Goal: Use online tool/utility: Use online tool/utility

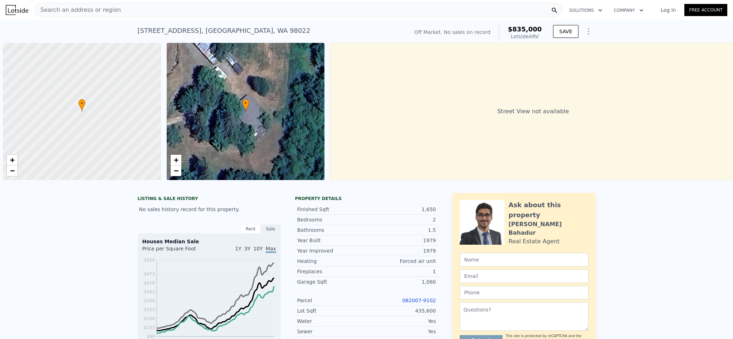
scroll to position [0, 3]
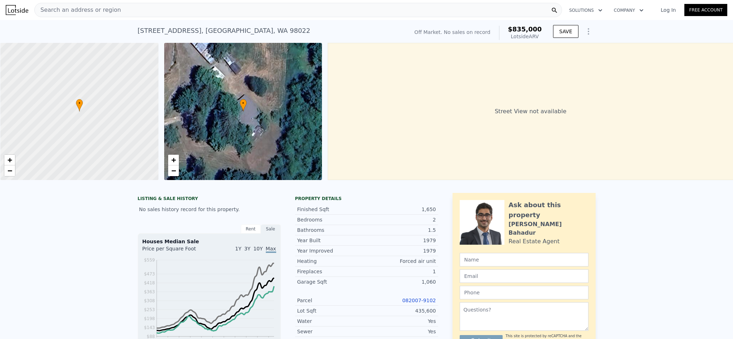
click at [124, 8] on div "Search an address or region" at bounding box center [297, 10] width 527 height 14
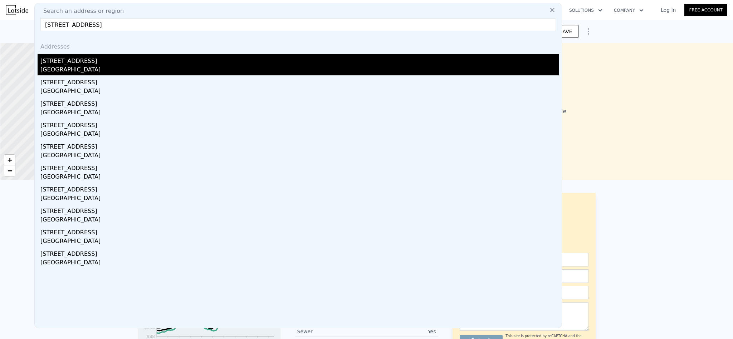
type input "[STREET_ADDRESS]"
click at [75, 72] on div "[GEOGRAPHIC_DATA]" at bounding box center [299, 70] width 518 height 10
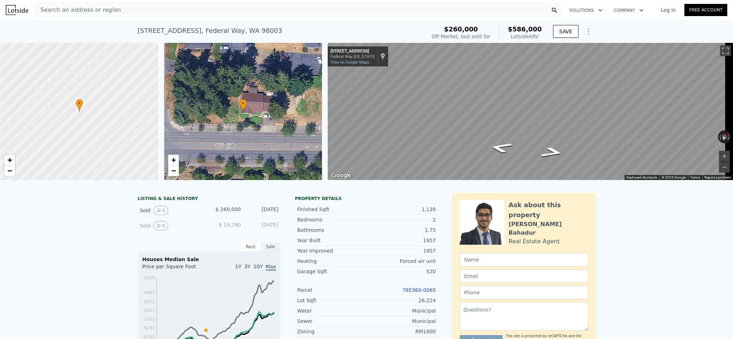
click at [186, 11] on div "Search an address or region" at bounding box center [297, 10] width 527 height 14
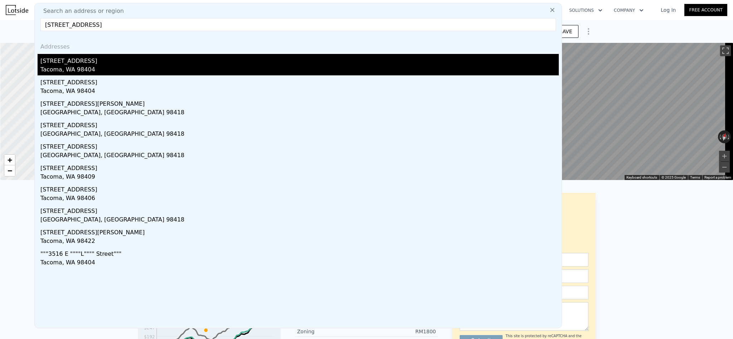
type input "[STREET_ADDRESS]"
click at [64, 73] on div "Tacoma, WA 98404" at bounding box center [299, 70] width 518 height 10
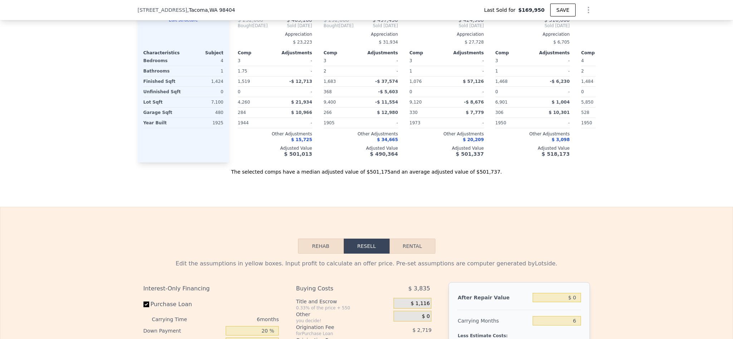
scroll to position [1124, 0]
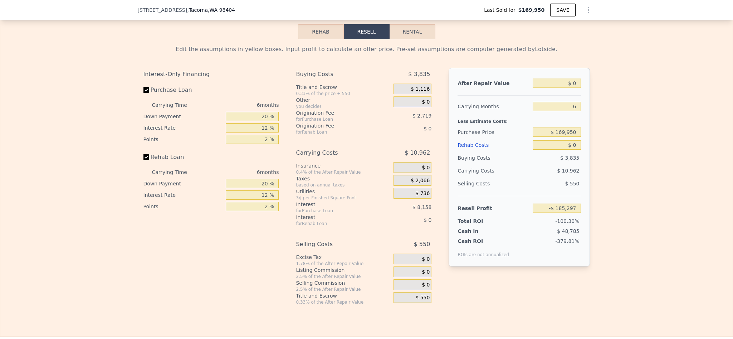
type input "$ 500,000"
type input "$ 278,138"
click at [572, 88] on input "$ 500,000" at bounding box center [556, 83] width 48 height 9
click at [562, 137] on input "$ 169,950" at bounding box center [556, 132] width 48 height 9
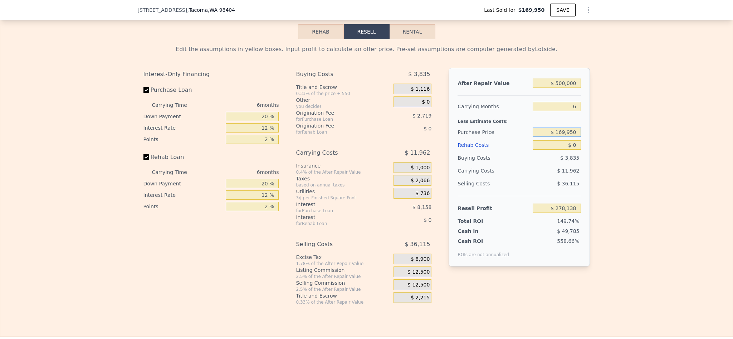
click at [562, 137] on input "$ 169,950" at bounding box center [556, 132] width 48 height 9
type input "$ 340,000"
click at [615, 150] on div "Edit the assumptions in yellow boxes. Input profit to calculate an offer price.…" at bounding box center [366, 172] width 732 height 266
type input "$ 278,138"
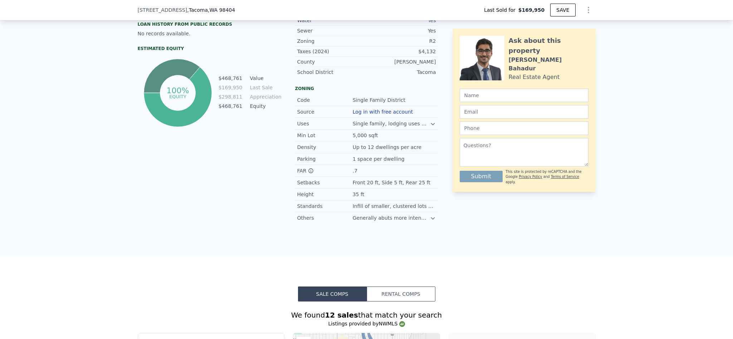
scroll to position [266, 0]
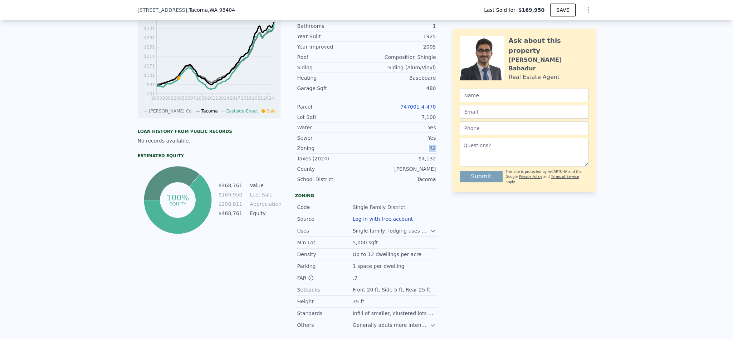
drag, startPoint x: 433, startPoint y: 160, endPoint x: 410, endPoint y: 158, distance: 23.0
click at [410, 158] on div "LISTING & SALE HISTORY Sold 1 $ 169,950 Dec 12, 2004 Listed $ 169,950 Oct 27, 2…" at bounding box center [367, 133] width 458 height 397
copy div "R2"
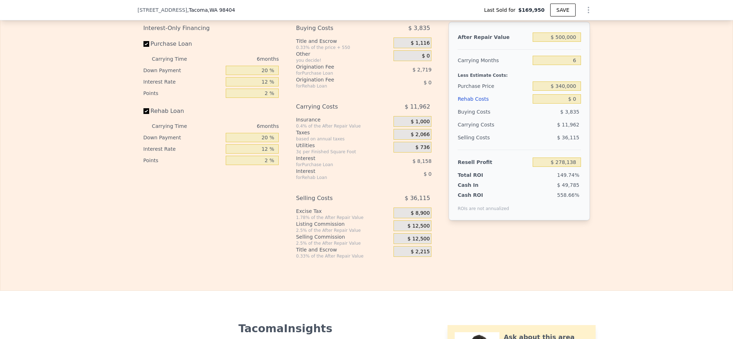
scroll to position [1070, 0]
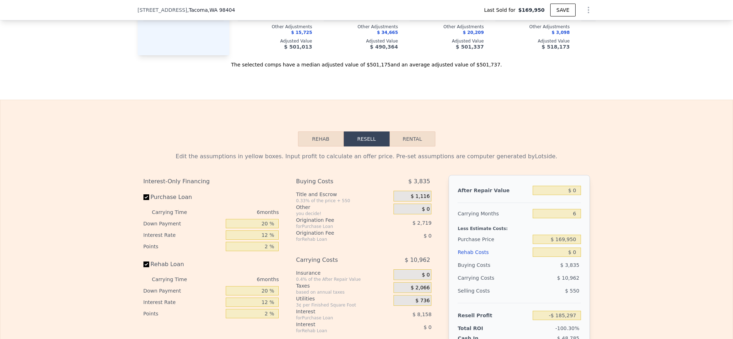
scroll to position [1178, 0]
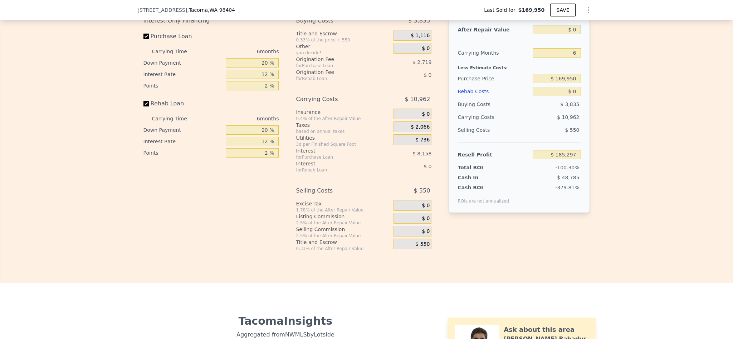
click at [572, 34] on input "$ 0" at bounding box center [556, 29] width 48 height 9
type input "$ 5,500"
type input "-$ 180,200"
type input "$ 55,000"
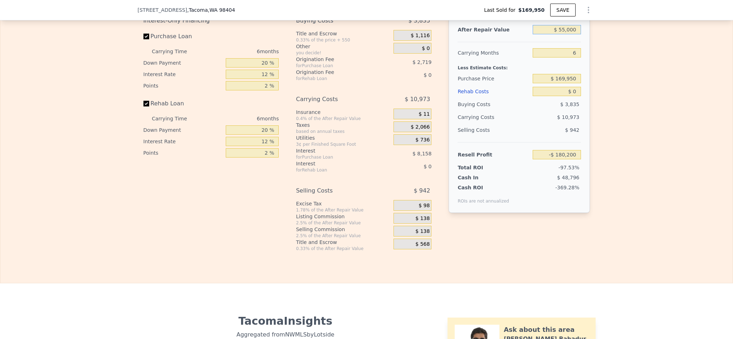
type input "-$ 134,319"
type input "$ 550,000"
type input "$ 324,481"
type input "$ 550,000"
type input "$ 350,000"
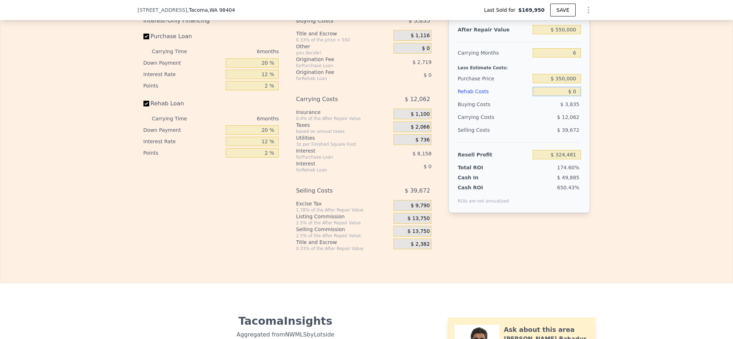
type input "$ 132,310"
type input "$ 5"
type input "$ 132,305"
type input "$ 50"
type input "$ 132,259"
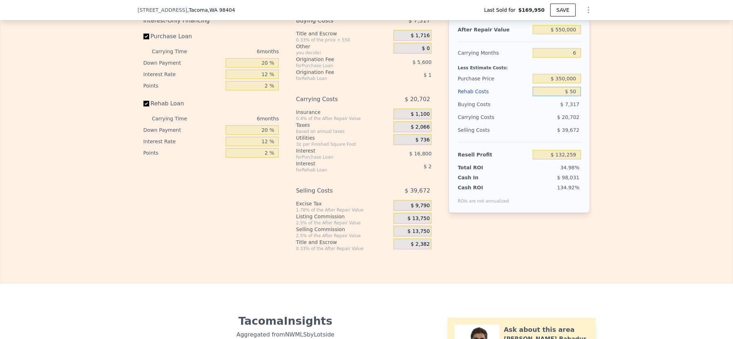
type input "$ 500"
type input "$ 131,778"
type input "$ 50,000"
type input "$ 79,110"
type input "$ 50,000"
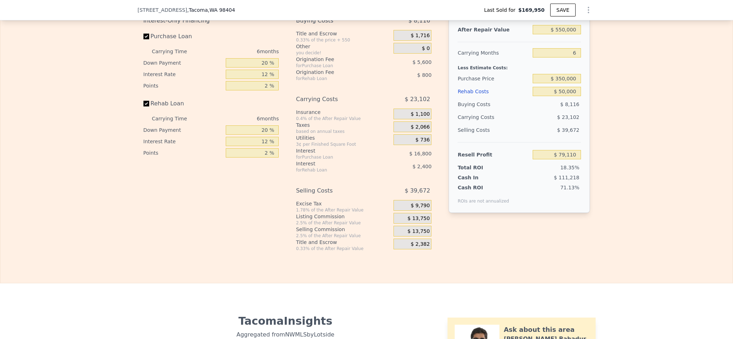
click at [705, 188] on div "Edit the assumptions in yellow boxes. Input profit to calculate an offer price.…" at bounding box center [366, 119] width 732 height 266
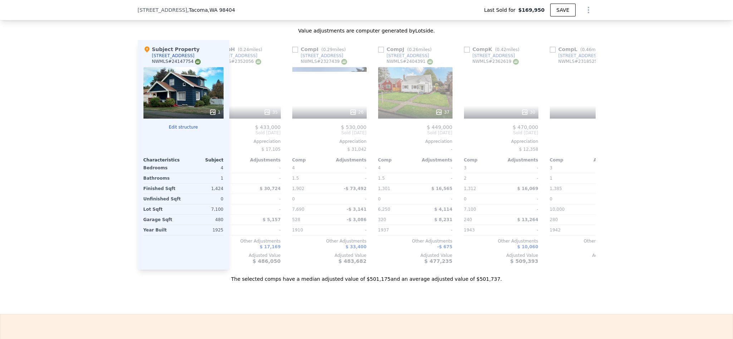
scroll to position [0, 680]
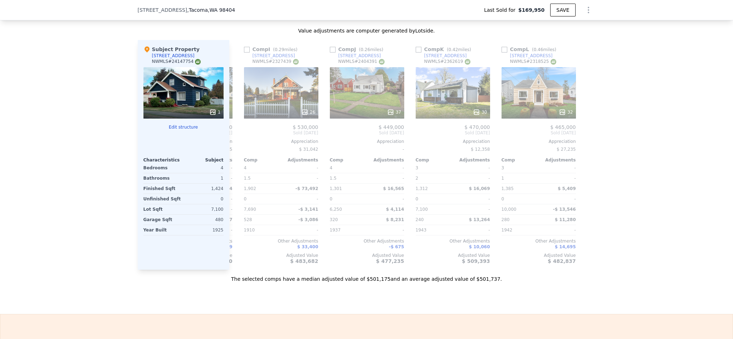
type input "$ 500,000"
type input "$ 0"
type input "$ 278,138"
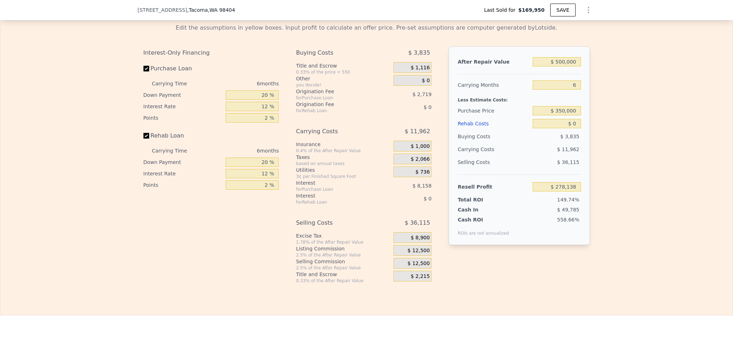
scroll to position [1124, 0]
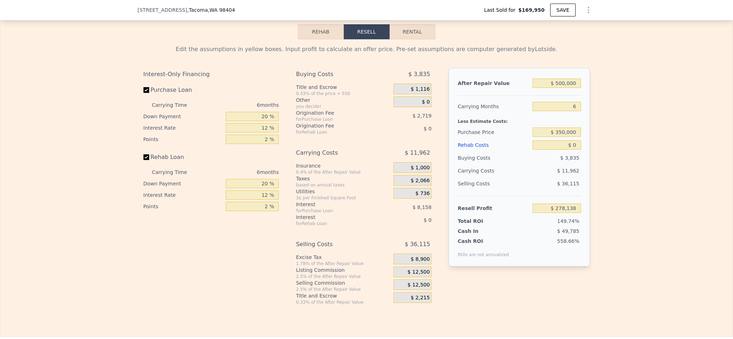
click at [649, 205] on div "Edit the assumptions in yellow boxes. Input profit to calculate an offer price.…" at bounding box center [366, 172] width 732 height 266
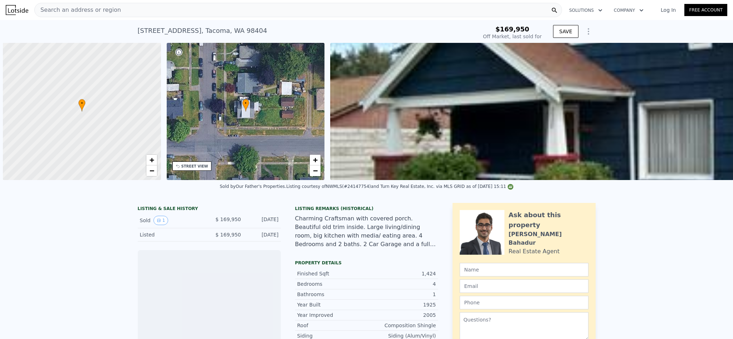
scroll to position [0, 3]
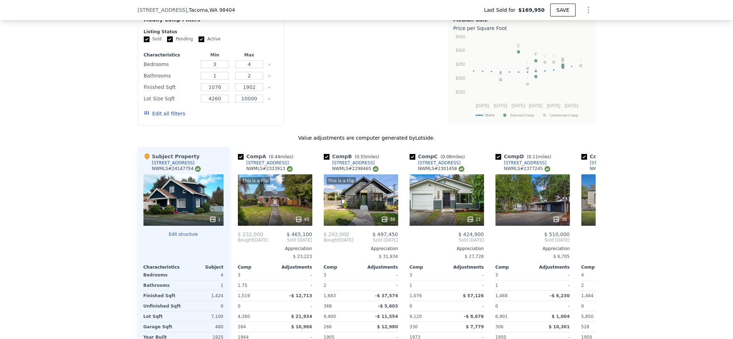
type input "$ 500,000"
type input "$ 278,138"
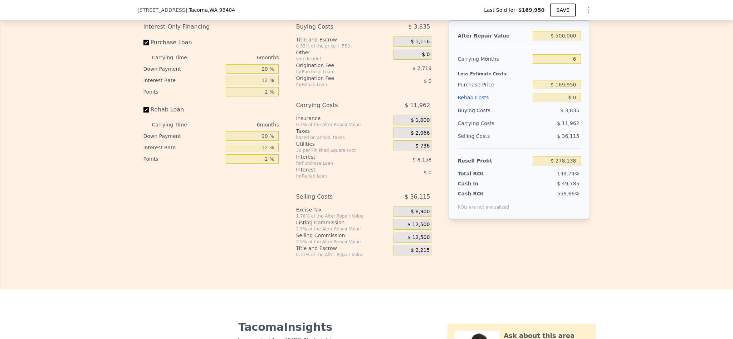
scroll to position [1124, 0]
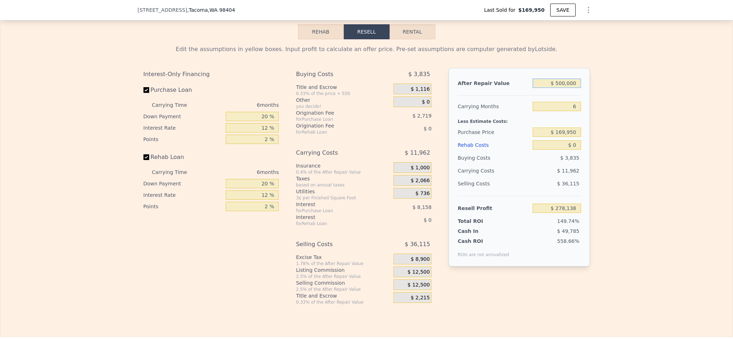
click at [562, 88] on input "$ 500,000" at bounding box center [556, 83] width 48 height 9
type input "$ 54,000"
type input "-$ 135,246"
type input "$ 540,000"
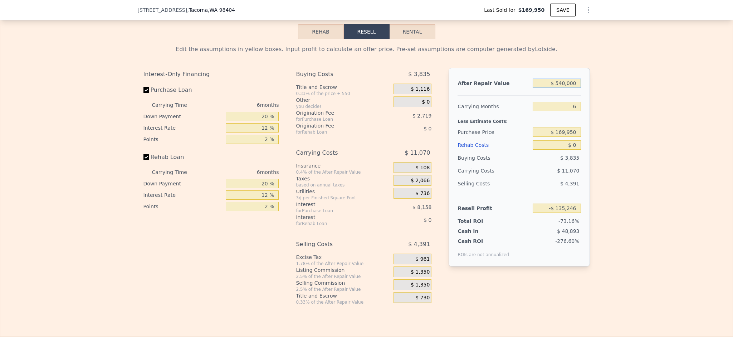
type input "$ 315,213"
type input "$ 540,000"
type input "4"
type input "$ 319,227"
type input "4"
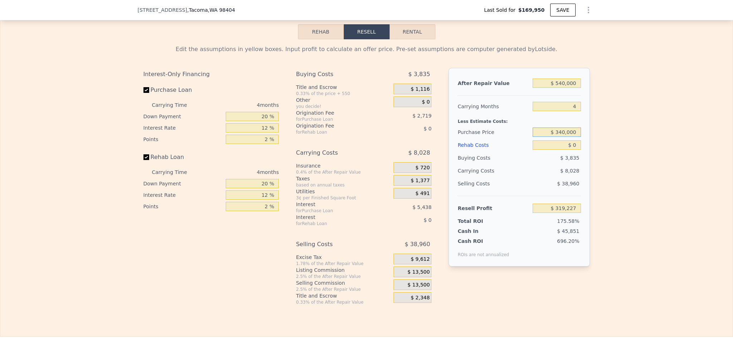
type input "$ 340,000"
type input "$ 140,450"
type input "$ 5"
type input "$ 140,445"
type input "$ 50"
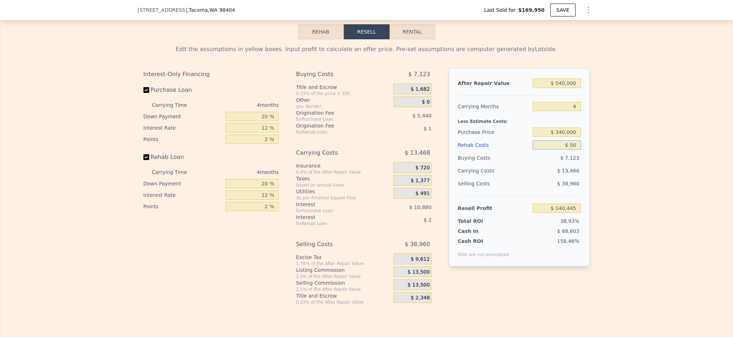
type input "$ 140,399"
type input "$ 500"
type input "$ 139,926"
type input "$ 50"
type input "$ 140,399"
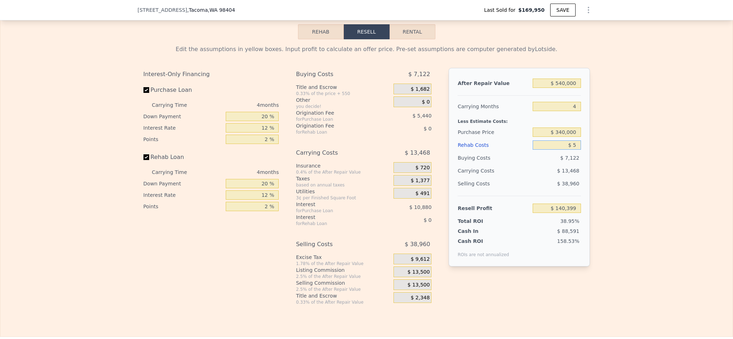
type input "$ 5"
type input "$ 140,445"
type input "$ 6"
type input "$ 140,444"
type input "$ 60"
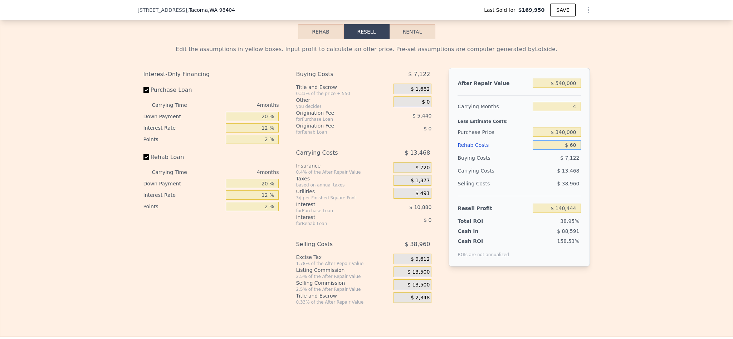
type input "$ 140,389"
type input "$ 600"
type input "$ 139,820"
type input "$ 6,000"
type input "$ 134,162"
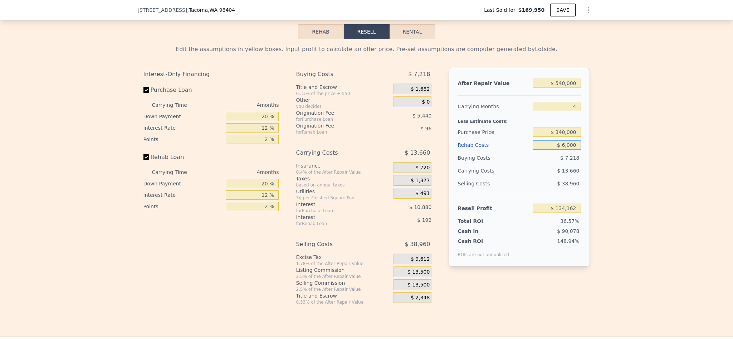
type input "$ 60,000"
type input "$ 77,570"
click at [562, 150] on input "$ 60,000" at bounding box center [556, 145] width 48 height 9
type input "$ 6,000"
type input "$ 134,162"
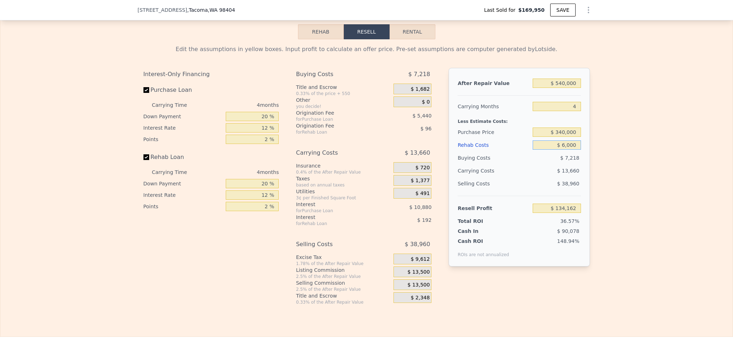
type input "$ 68,000"
type input "$ 69,186"
type input "$ 6,000"
type input "$ 134,162"
type input "$ 65,000"
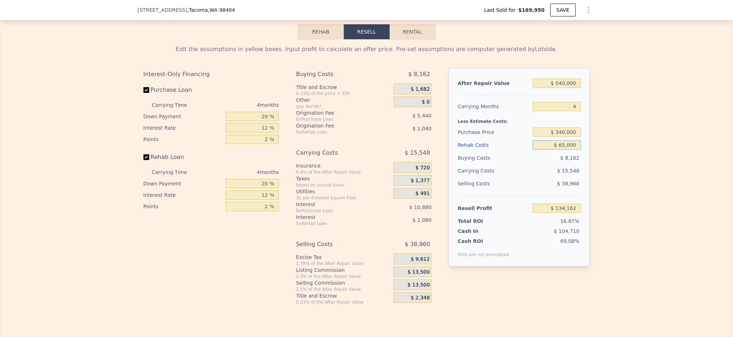
type input "$ 72,330"
type input "$ 65,000"
click at [660, 202] on div "Edit the assumptions in yellow boxes. Input profit to calculate an offer price.…" at bounding box center [366, 172] width 732 height 266
drag, startPoint x: 645, startPoint y: 101, endPoint x: 639, endPoint y: 103, distance: 6.9
click at [645, 101] on div "Edit the assumptions in yellow boxes. Input profit to calculate an offer price.…" at bounding box center [366, 172] width 732 height 266
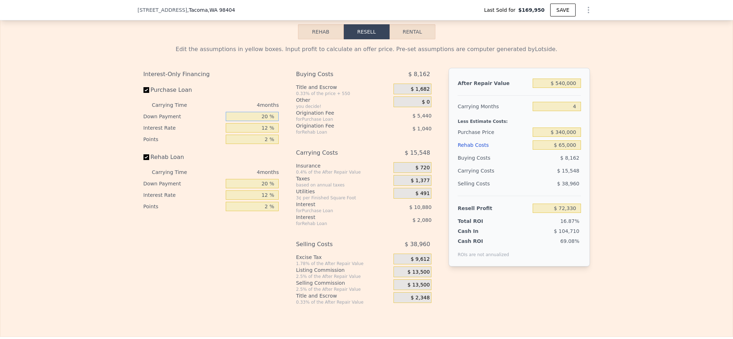
drag, startPoint x: 263, startPoint y: 137, endPoint x: 233, endPoint y: 137, distance: 30.4
click at [233, 121] on input "20 %" at bounding box center [252, 116] width 53 height 9
type input "10 %"
type input "1 %"
type input "$ 500,000"
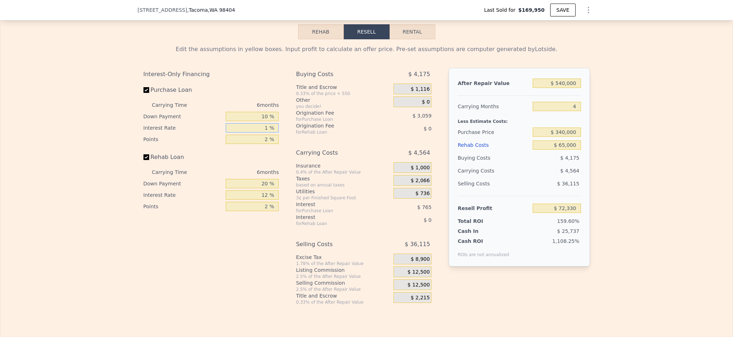
type input "6"
type input "$ 0"
type input "$ 285,196"
type input "10 %"
type input "$ 278,308"
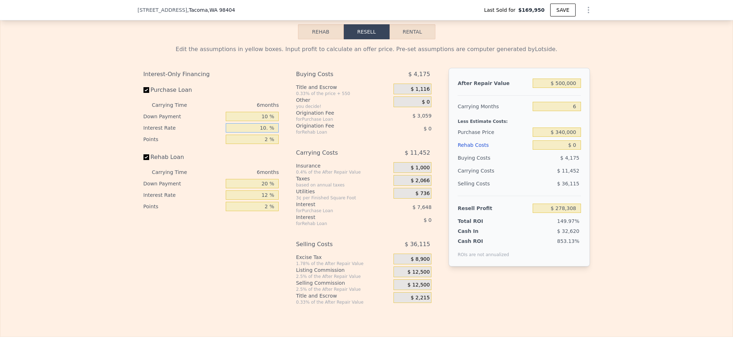
type input "10.5 %"
type input "$ 277,930"
type input "10.5 %"
type input "1 %"
type input "$ 279,459"
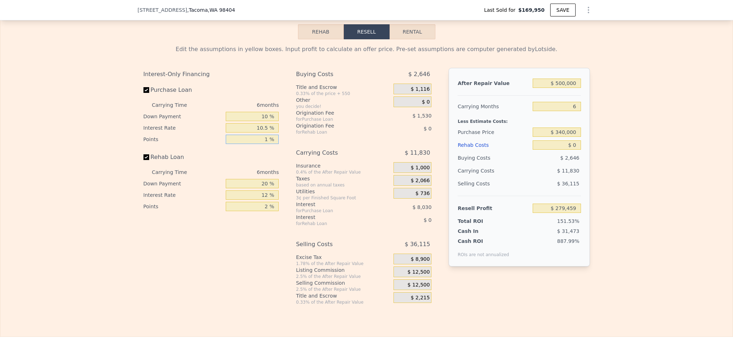
type input "15 %"
type input "$ 258,046"
type input "1 %"
type input "$ 279,459"
type input "1.5 %"
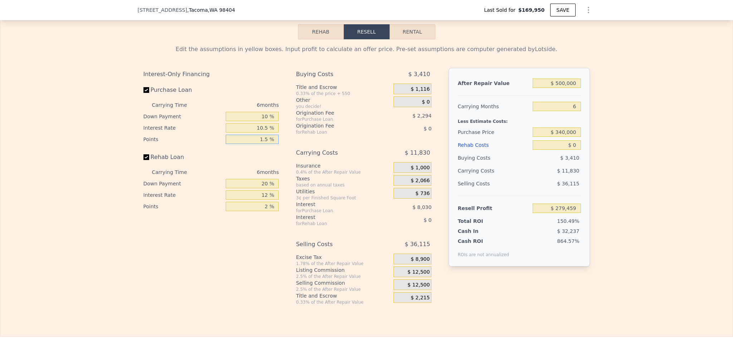
type input "$ 278,695"
type input "1.5 %"
type input "10 %"
type input "10.5 %"
type input "1.5 %"
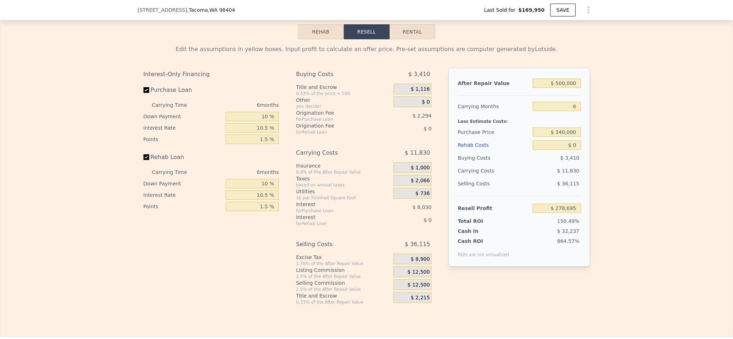
click at [414, 277] on div "$ 12,500" at bounding box center [412, 272] width 38 height 11
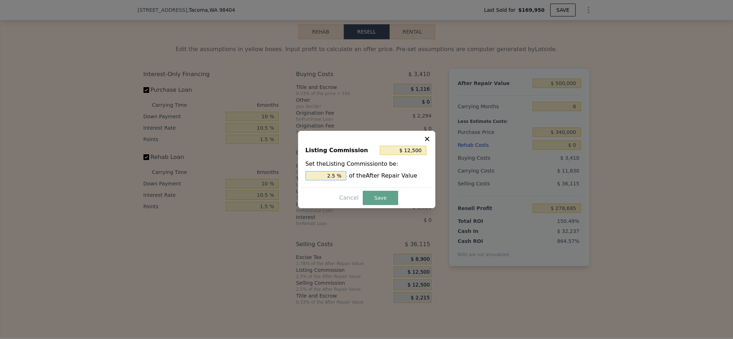
drag, startPoint x: 331, startPoint y: 175, endPoint x: 212, endPoint y: 182, distance: 119.3
click at [223, 179] on div "​ Listing Commission $ 12,500 Set the Listing Commission to be: 2.5 % of the Af…" at bounding box center [366, 169] width 733 height 339
type input "1.5 %"
type input "$ 7,500"
type input "1.5 %"
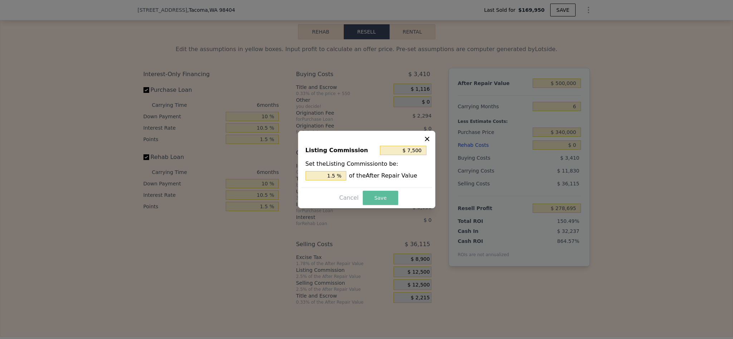
click at [380, 196] on button "Save" at bounding box center [380, 198] width 35 height 14
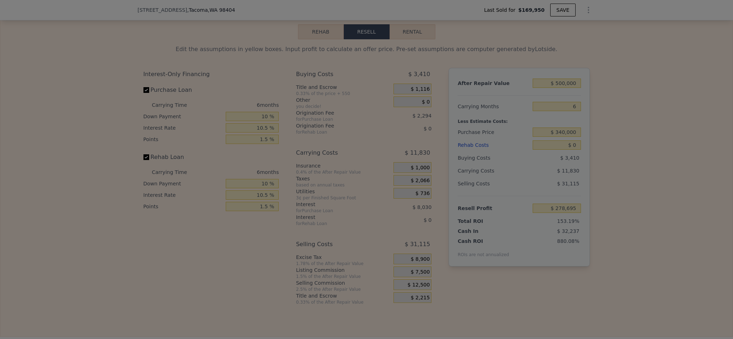
type input "$ 283,695"
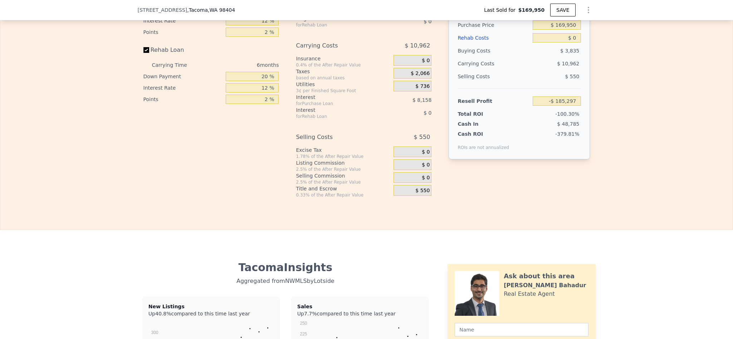
scroll to position [1124, 0]
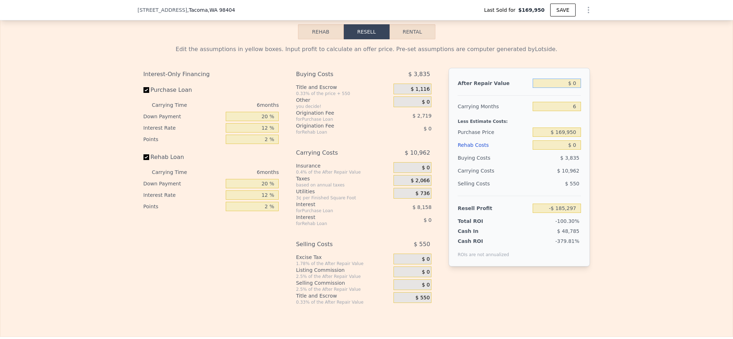
click at [565, 88] on input "$ 0" at bounding box center [556, 83] width 48 height 9
click at [570, 88] on input "$ 0" at bounding box center [556, 83] width 48 height 9
type input "$ 3"
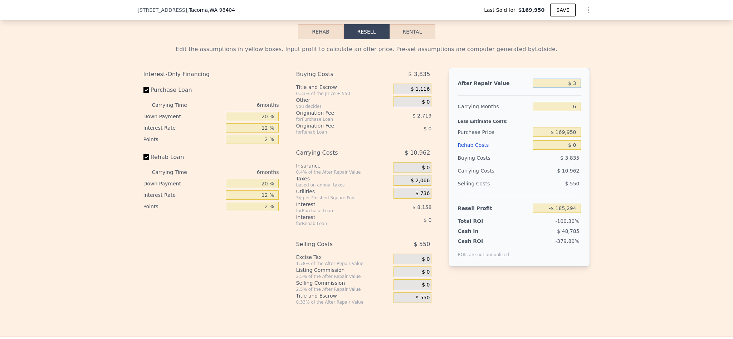
type input "-$ 185,294"
type input "$ 34"
type input "-$ 185,266"
type input "$ 340"
type input "-$ 184,983"
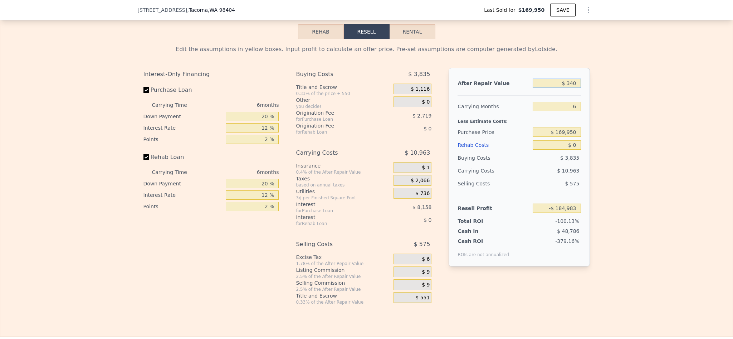
type input "$ 3,400"
type input "-$ 182,146"
type input "$ 34,000"
type input "-$ 153,783"
type input "$ 340,000"
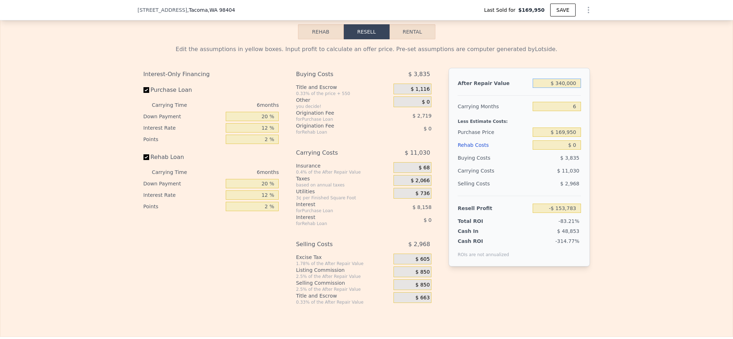
type input "$ 129,839"
type input "$ 340,000"
type input "5"
type input "$ 131,778"
type input "$ 340,000"
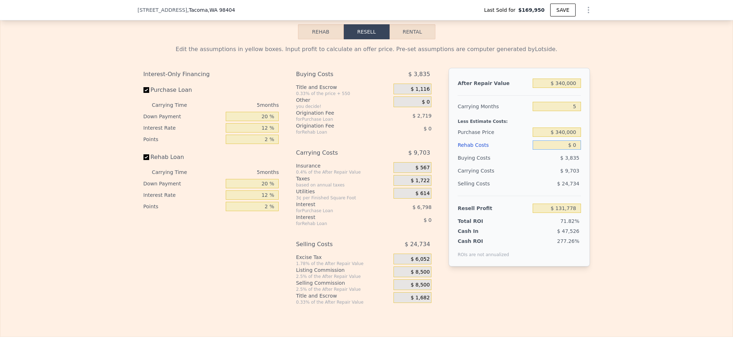
type input "-$ 48,359"
type input "$ 65"
type input "-$ 48,430"
type input "$ 650"
type input "-$ 49,044"
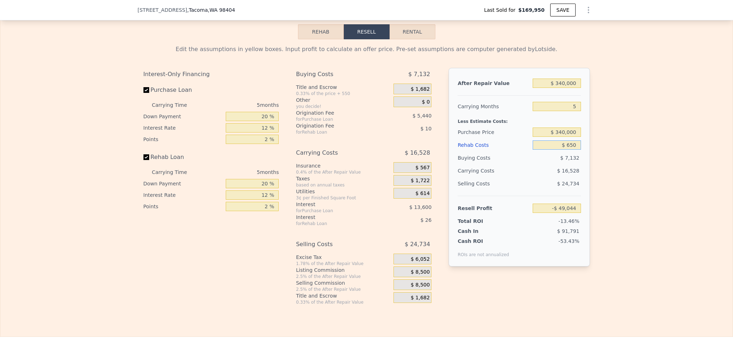
type input "$ 6,500"
type input "-$ 55,223"
type input "$ 65,000"
type input "-$ 116,999"
type input "$ 65,000"
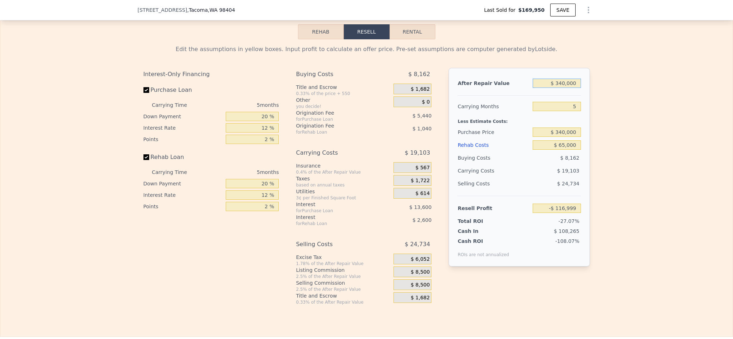
click at [559, 88] on input "$ 340,000" at bounding box center [556, 83] width 48 height 9
type input "$ 5"
type input "-$ 432,243"
type input "$ 54"
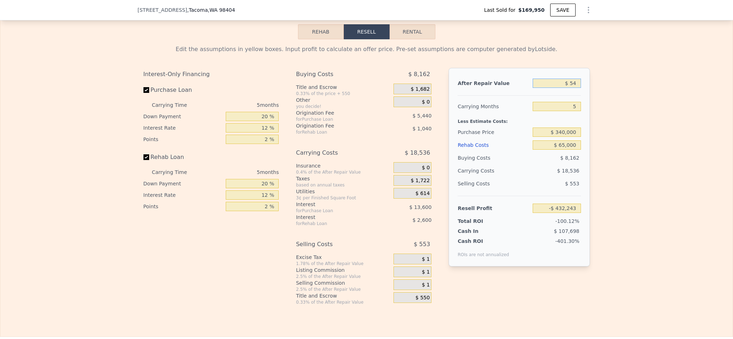
type input "-$ 432,197"
type input "$ 540"
type input "-$ 431,749"
type input "$ 5,400"
type input "-$ 427,241"
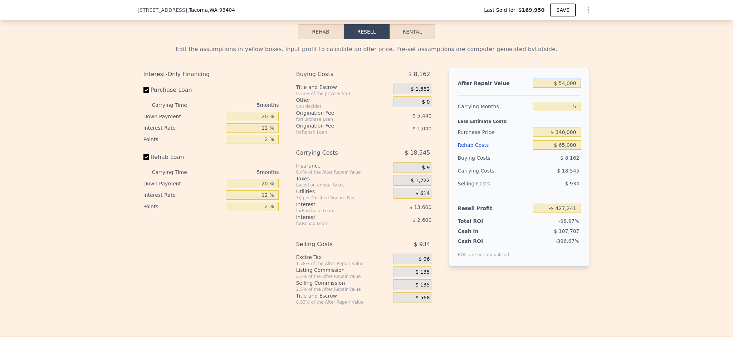
type input "$ 540,000"
type input "$ 68,442"
type input "$ 540,000"
drag, startPoint x: 261, startPoint y: 134, endPoint x: 247, endPoint y: 137, distance: 14.3
click at [247, 121] on input "20 %" at bounding box center [252, 116] width 53 height 9
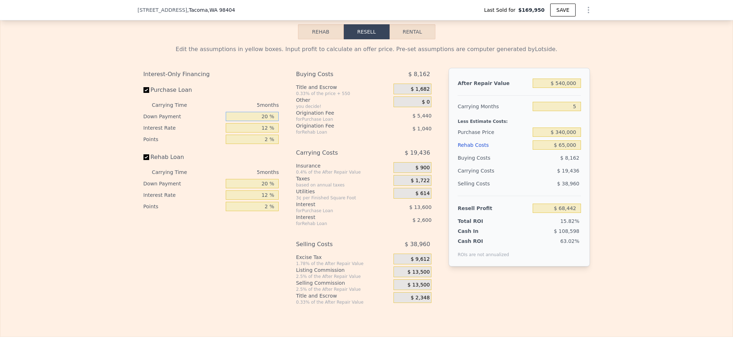
type input "10 %"
type input "$ 66,062"
type input "10 %"
type input "1 %"
type input "$ 80,087"
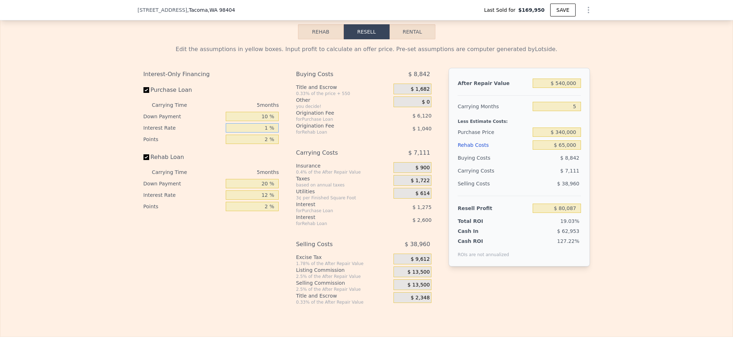
type input "10 %"
type input "$ 68,612"
type input "10.5 %"
type input "$ 67,977"
type input "10.5 %"
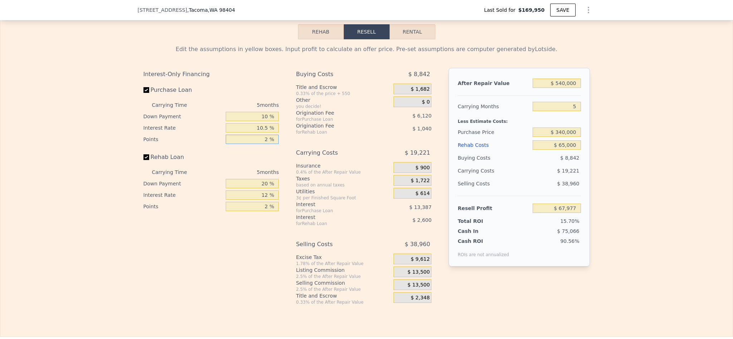
type input "1 %"
type input "$ 71,037"
type input "1.5 %"
type input "$ 69,507"
type input "1.5 %"
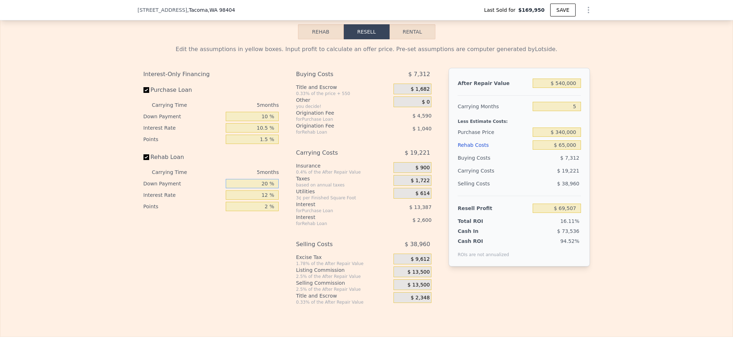
type input "1 %"
type input "$ 68,640"
type input "10 %"
type input "$ 69,052"
type input "10 %"
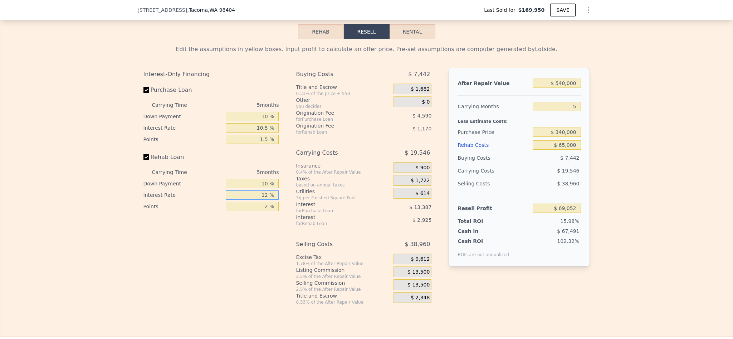
type input "1 %"
type input "$ 71,732"
type input "10 %"
type input "$ 69,537"
type input "10.5 %"
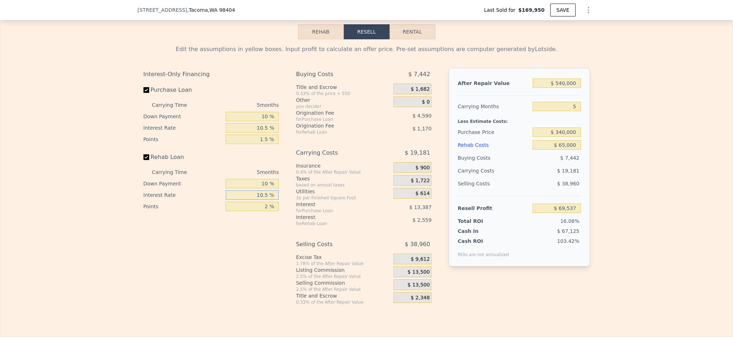
type input "$ 69,417"
type input "10.5 %"
type input "1 %"
type input "$ 70,002"
type input "1.6 %"
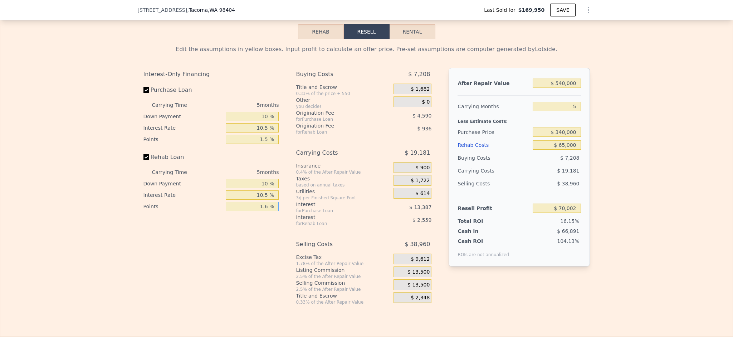
type input "$ 69,651"
type input "1. %"
type input "$ 70,002"
type input "1.5 %"
type input "$ 69,709"
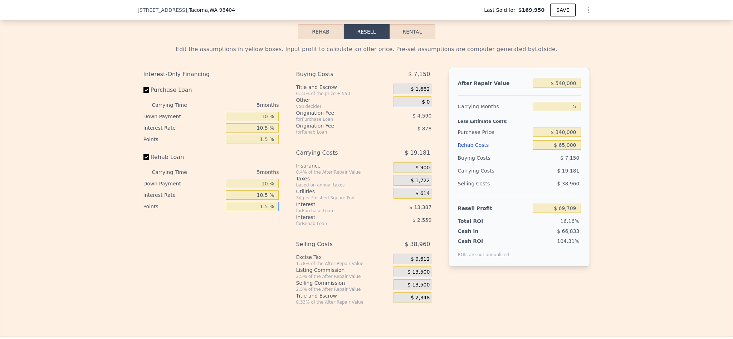
type input "1.5 %"
click at [413, 276] on span "$ 13,500" at bounding box center [418, 272] width 22 height 6
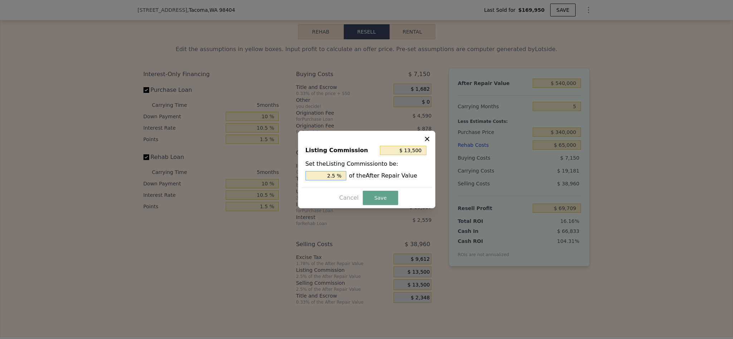
drag, startPoint x: 331, startPoint y: 173, endPoint x: 292, endPoint y: 176, distance: 38.7
click at [292, 176] on div "​ Listing Commission $ 13,500 Set the Listing Commission to be: 2.5 % of the Af…" at bounding box center [366, 169] width 733 height 339
type input "1.5 %"
type input "$ 8,100"
type input "1.5 %"
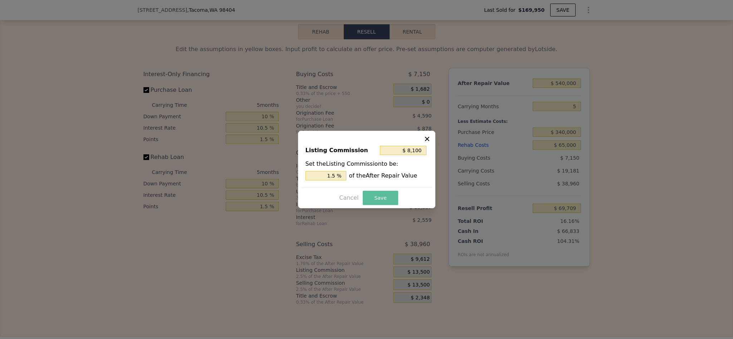
click at [383, 198] on button "Save" at bounding box center [380, 198] width 35 height 14
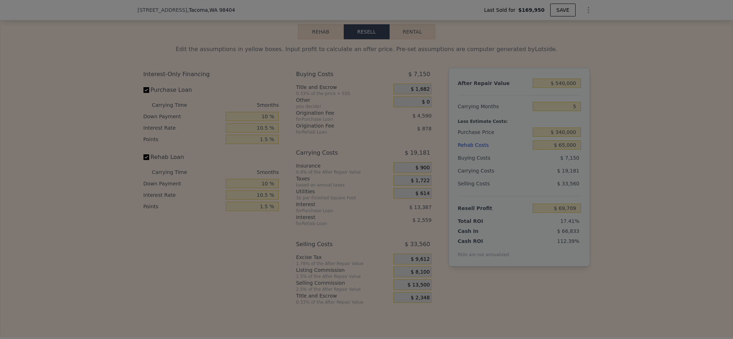
type input "$ 75,109"
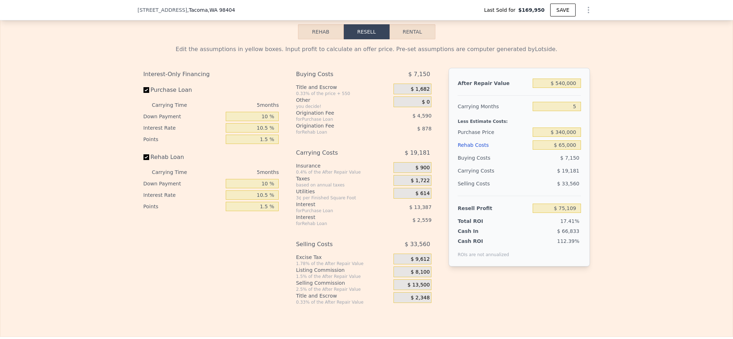
click at [646, 194] on div "Edit the assumptions in yellow boxes. Input profit to calculate an offer price.…" at bounding box center [366, 172] width 732 height 266
type input "$ 500,000"
type input "6"
type input "$ 0"
type input "$ 278,138"
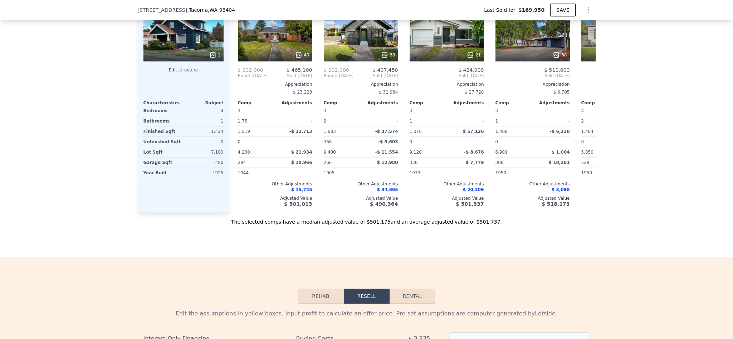
scroll to position [1124, 0]
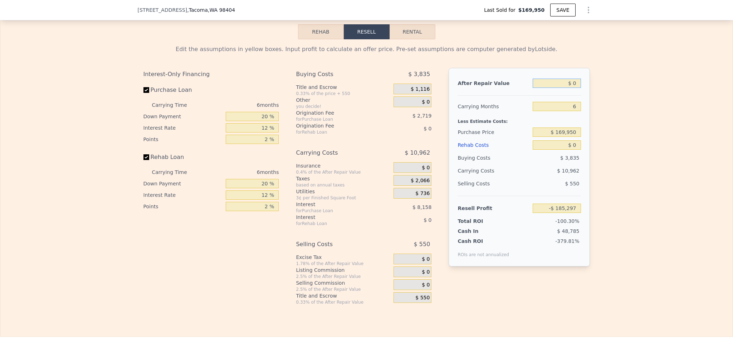
click at [573, 88] on input "$ 0" at bounding box center [556, 83] width 48 height 9
type input "$ 5"
type input "-$ 185,292"
type input "$ 54"
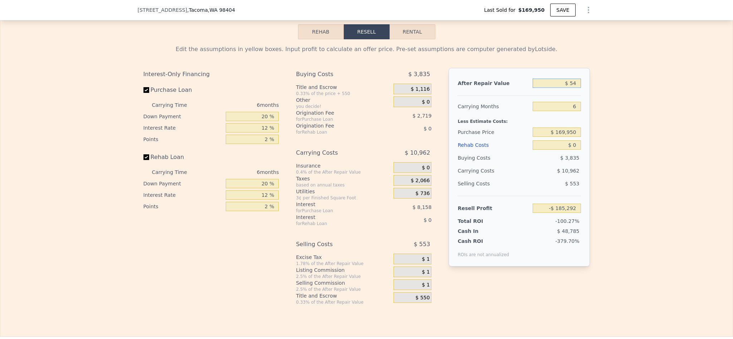
type input "-$ 185,246"
type input "$ 540"
type input "-$ 184,798"
type input "$ 5,400"
type input "-$ 180,292"
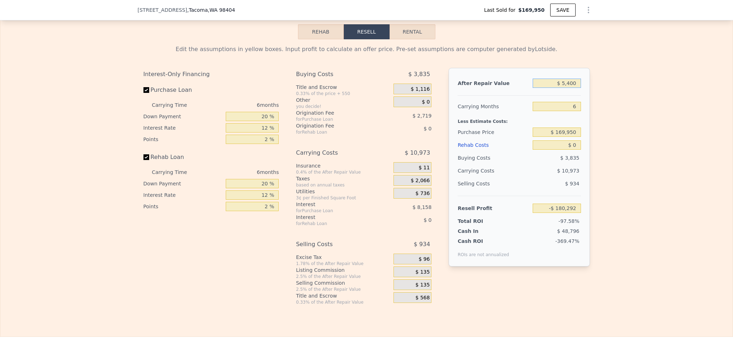
type input "$ 54,000"
type input "-$ 135,246"
type input "$ 540,000"
type input "$ 315,213"
type input "$ 540,000"
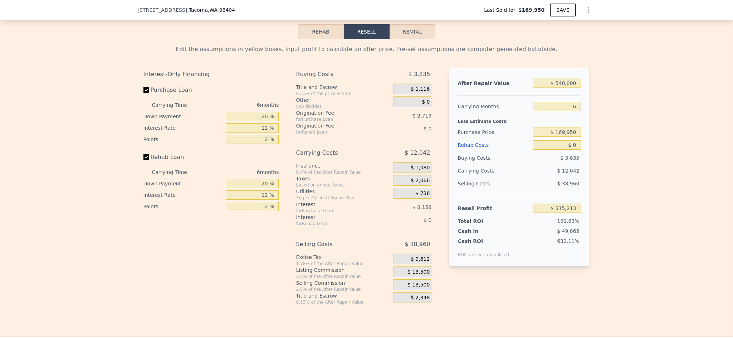
type input "5"
type input "$ 317,219"
type input "5"
type input "$ 360,000"
type input "$ 115,895"
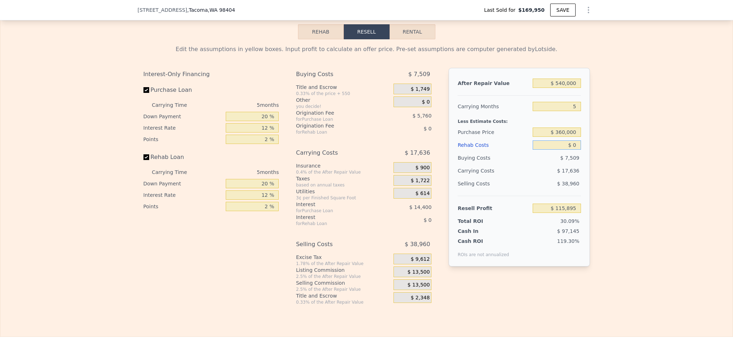
type input "$ 6"
type input "$ 115,889"
type input "$ 65"
type input "$ 115,824"
type input "$ 650"
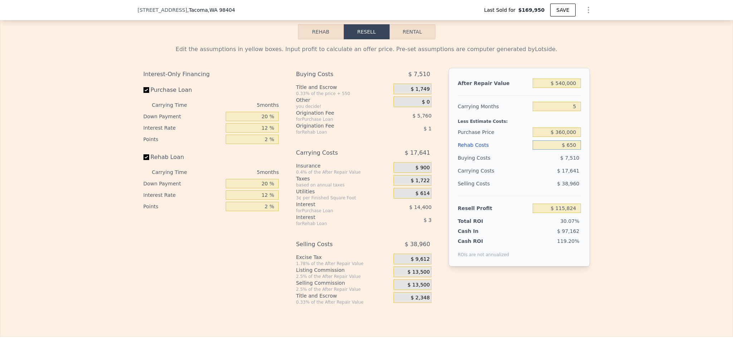
type input "$ 115,210"
type input "$ 6,500"
type input "$ 109,031"
type input "$ 65,000"
type input "$ 47,255"
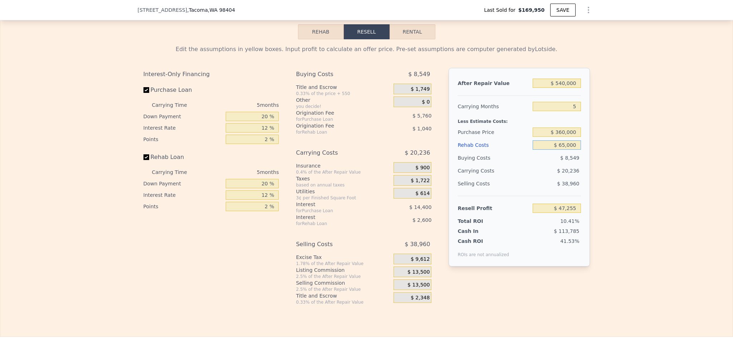
type input "$ 65,000"
click at [629, 208] on div "Edit the assumptions in yellow boxes. Input profit to calculate an offer price.…" at bounding box center [366, 172] width 732 height 266
drag, startPoint x: 263, startPoint y: 136, endPoint x: 245, endPoint y: 136, distance: 18.2
click at [245, 121] on input "20 %" at bounding box center [252, 116] width 53 height 9
type input "1 %"
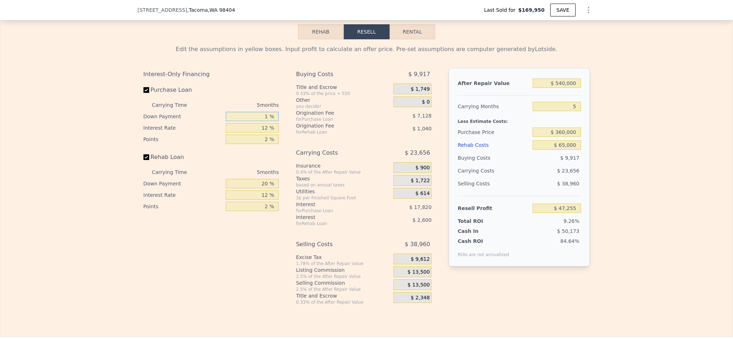
type input "$ 42,467"
type input "10 %"
type input "$ 44,735"
type input "10 %"
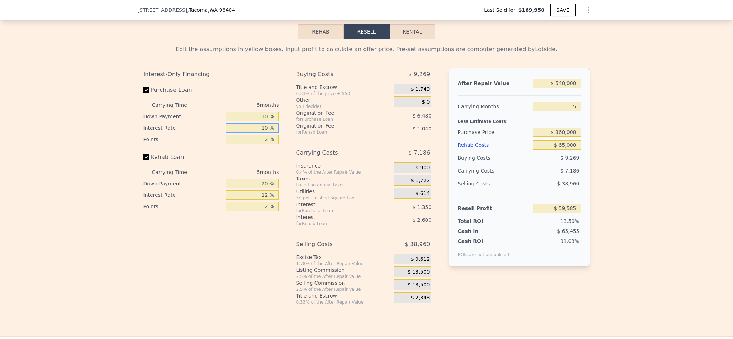
type input "$ 47,435"
type input "10.5 %"
type input "$ 46,760"
type input "10.5 %"
type input "1 %"
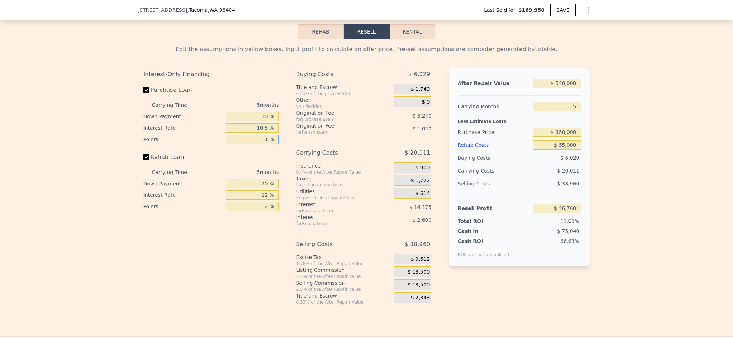
type input "$ 50,000"
type input "1.5 %"
type input "$ 48,380"
type input "1.5 %"
type input "1 %"
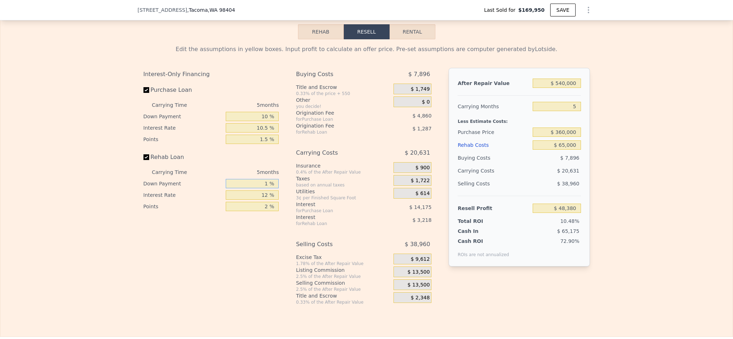
type input "$ 47,513"
type input "10 %"
type input "$ 47,925"
type input "10 %"
type input "1 %"
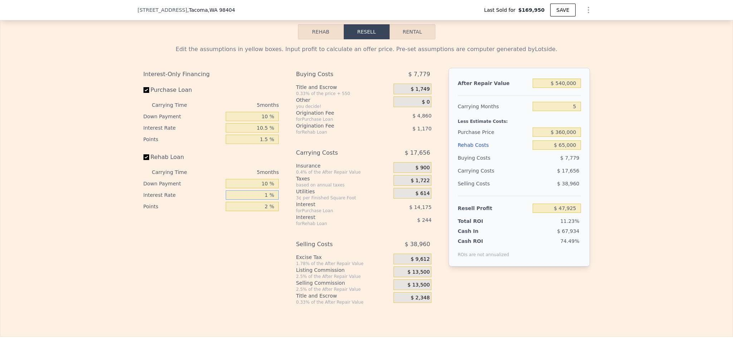
type input "$ 50,605"
type input "10 %"
type input "$ 48,410"
type input "10.5 %"
type input "$ 48,290"
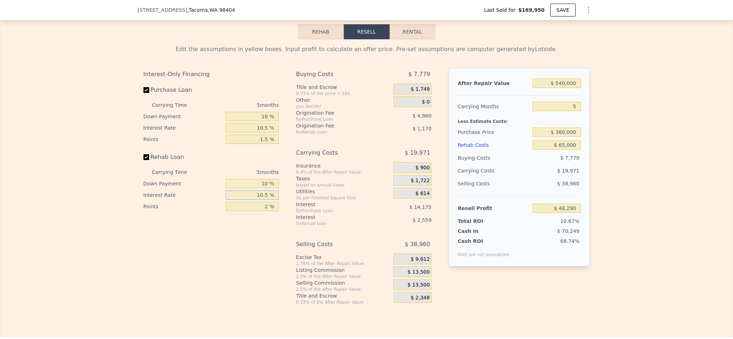
type input "10.5 %"
type input "1 %"
type input "$ 48,875"
type input "1.5 %"
type input "$ 48,582"
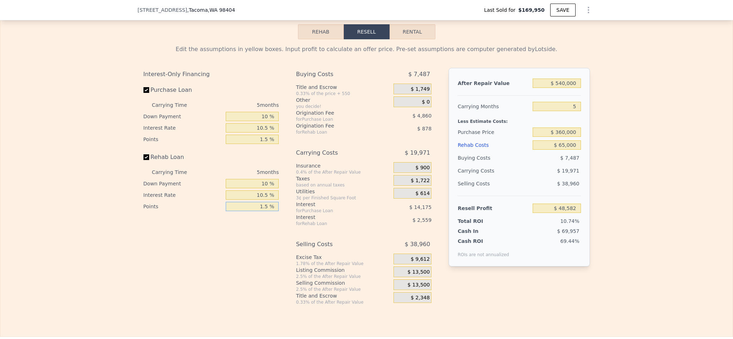
type input "1.5 %"
click at [414, 277] on div "$ 13,500" at bounding box center [412, 272] width 38 height 11
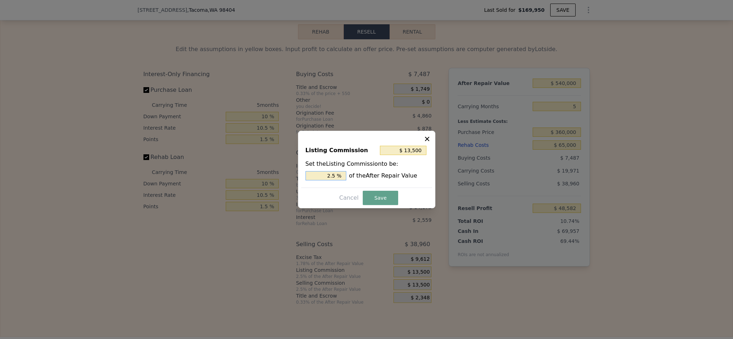
drag, startPoint x: 332, startPoint y: 175, endPoint x: 314, endPoint y: 177, distance: 18.4
click at [314, 177] on input "2.5 %" at bounding box center [325, 175] width 41 height 9
type input "1.5 %"
type input "$ 8,100"
type input "1.5 %"
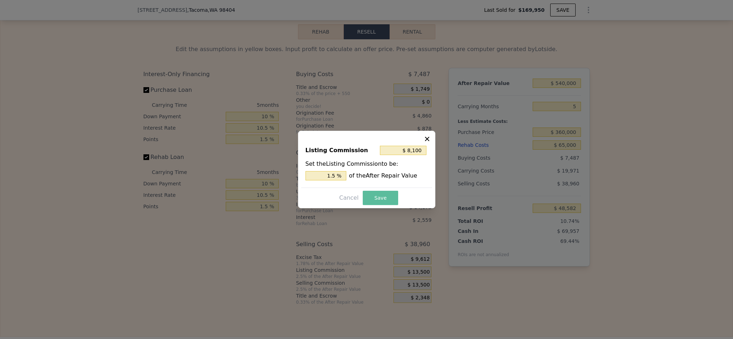
click at [383, 200] on button "Save" at bounding box center [380, 198] width 35 height 14
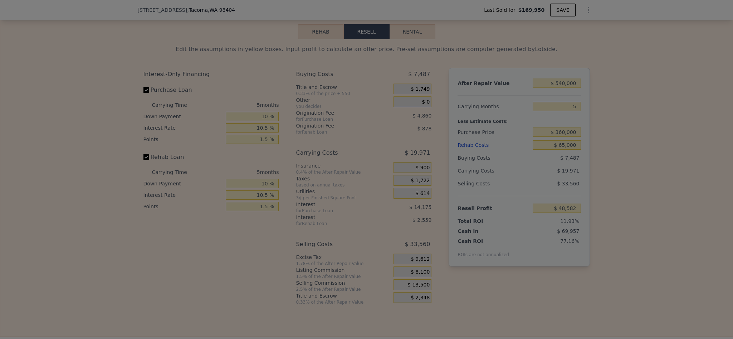
type input "$ 53,982"
click at [682, 211] on div "Edit the assumptions in yellow boxes. Input profit to calculate an offer price.…" at bounding box center [366, 172] width 732 height 266
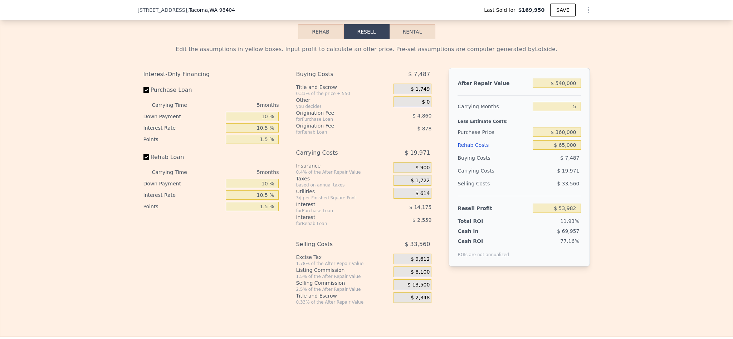
type input "$ 500,000"
type input "6"
type input "$ 0"
type input "$ 278,138"
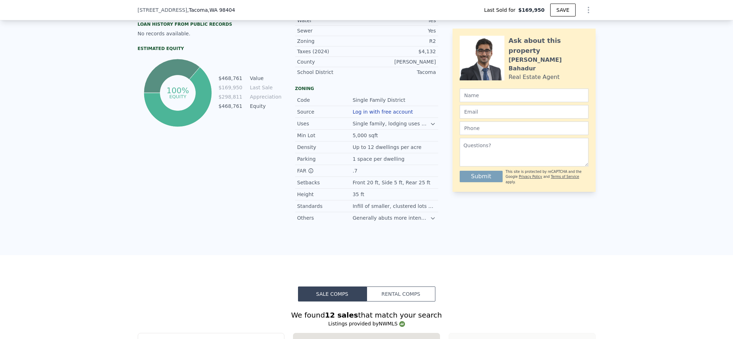
scroll to position [0, 0]
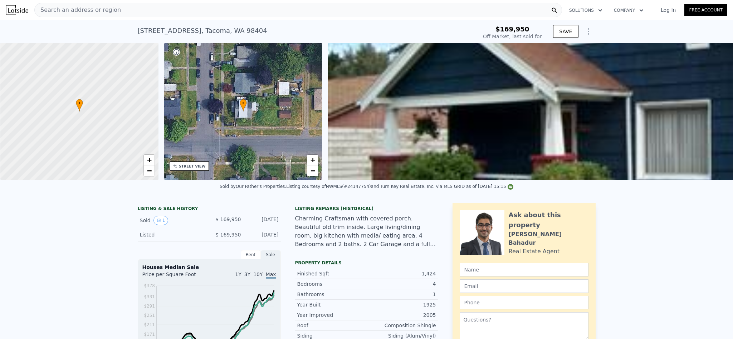
click at [153, 9] on div "Search an address or region" at bounding box center [297, 10] width 527 height 14
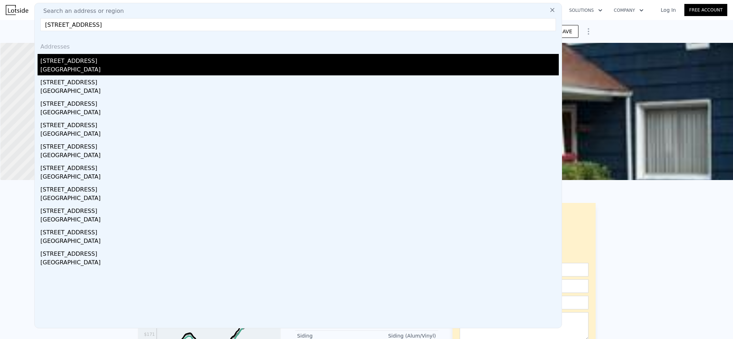
type input "[STREET_ADDRESS]"
click at [97, 67] on div "[GEOGRAPHIC_DATA]" at bounding box center [299, 70] width 518 height 10
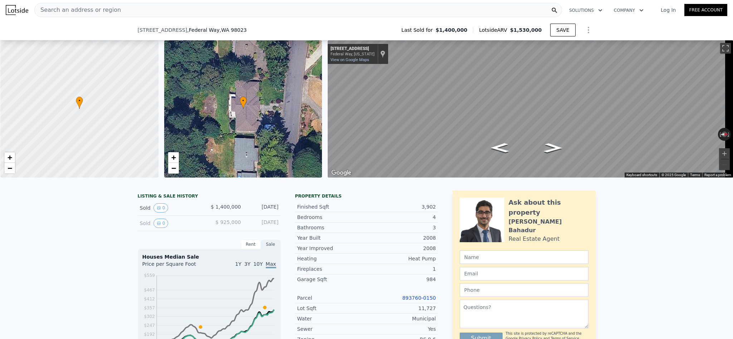
scroll to position [105, 0]
